Goal: Complete application form

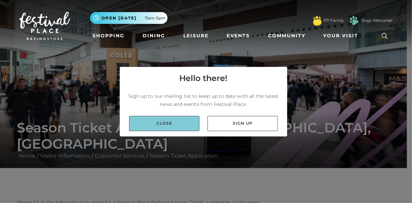
click at [168, 130] on link "Close" at bounding box center [164, 123] width 70 height 15
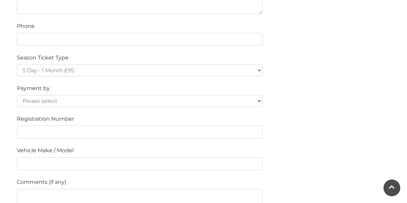
scroll to position [538, 0]
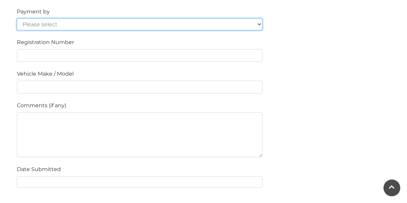
click at [256, 24] on select "Please select Cash Credit / Debit Card Invoice Standing Order" at bounding box center [139, 24] width 245 height 12
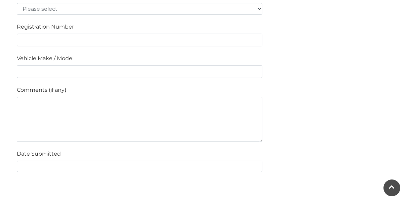
scroll to position [437, 0]
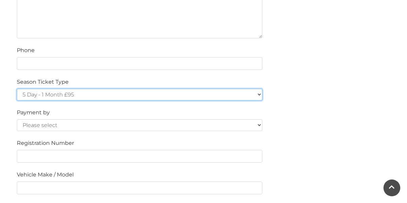
click at [260, 95] on select "5 Day - 1 Month £95 5 Day - 3 Months £270 (£90 a month standing order) 5 Day - …" at bounding box center [139, 95] width 245 height 12
click at [152, 94] on select "5 Day - 1 Month £95 5 Day - 3 Months £270 (£90 a month standing order) 5 Day - …" at bounding box center [139, 95] width 245 height 12
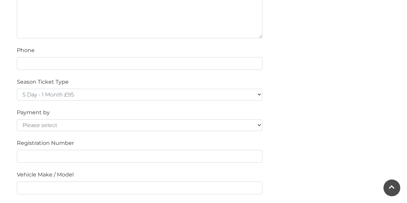
click at [305, 50] on div "Please fill in the below form to apply for a Festival Place Parking Season Tick…" at bounding box center [203, 50] width 383 height 578
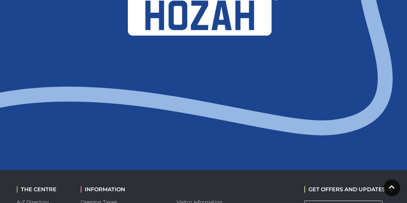
scroll to position [740, 0]
